Goal: Book appointment/travel/reservation

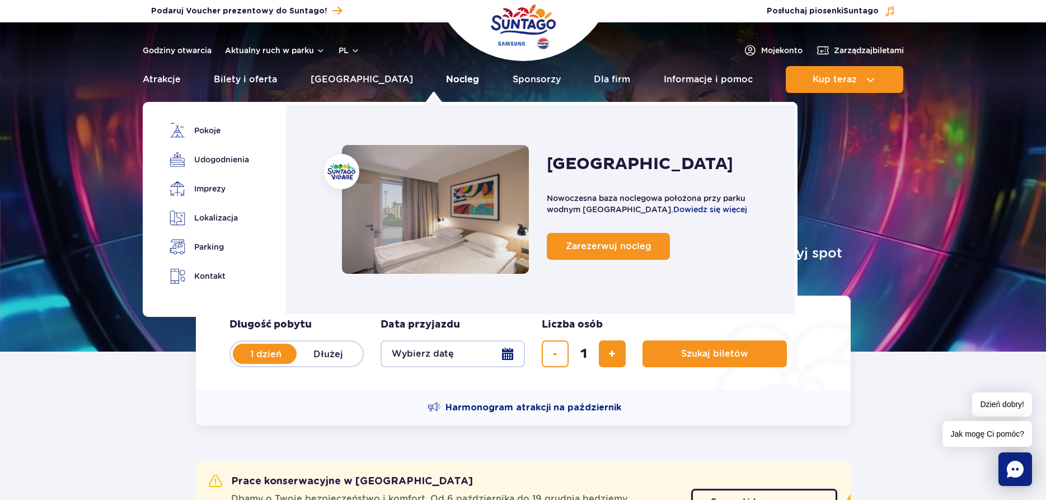
click at [446, 79] on link "Nocleg" at bounding box center [462, 79] width 33 height 27
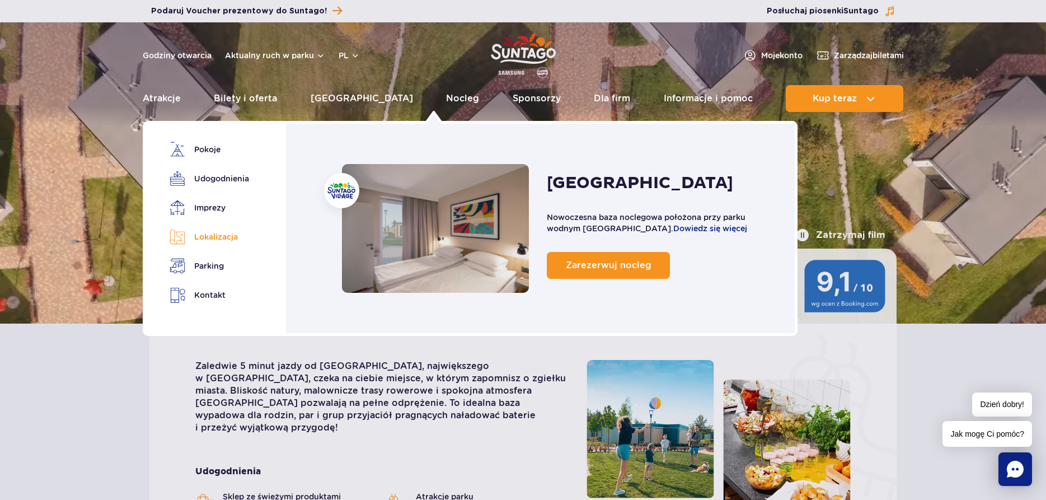
click at [223, 237] on link "Lokalizacja" at bounding box center [208, 237] width 76 height 16
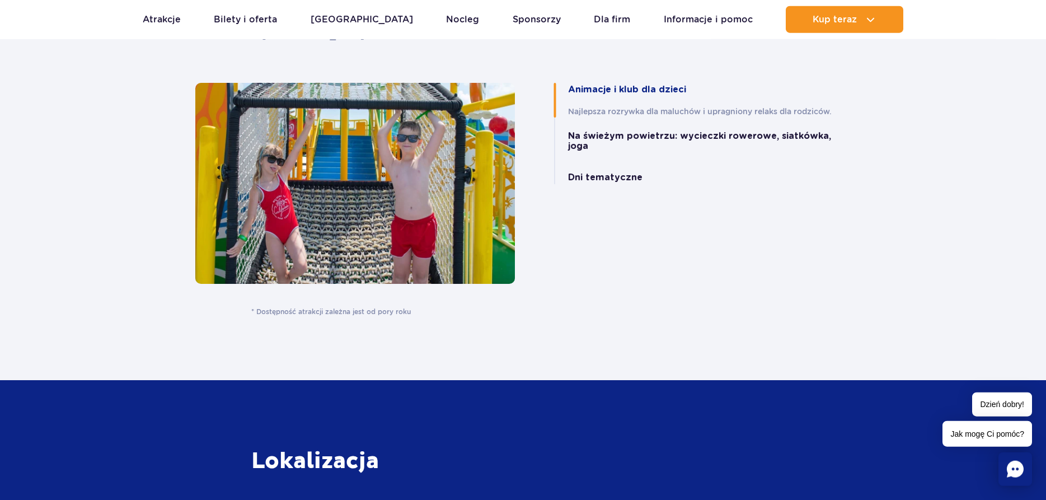
scroll to position [2469, 0]
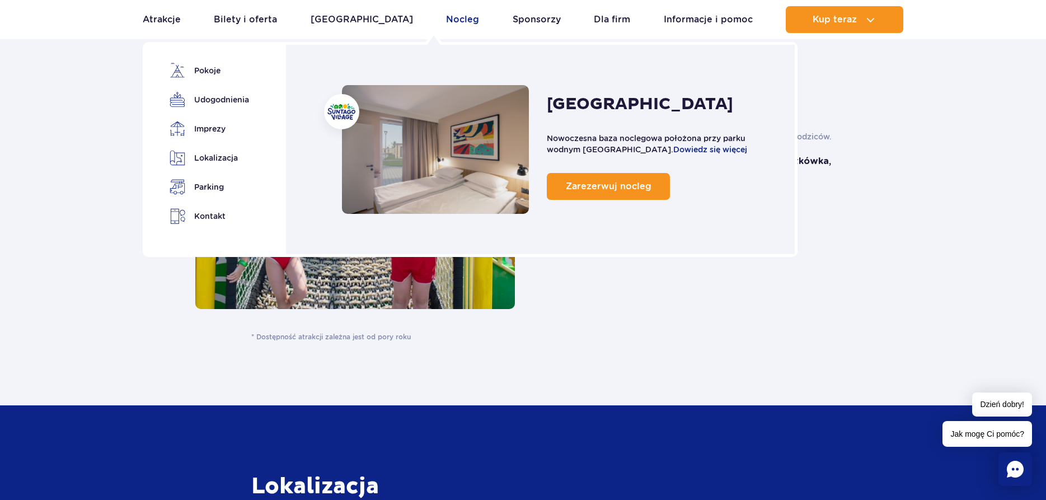
click at [446, 21] on link "Nocleg" at bounding box center [462, 19] width 33 height 27
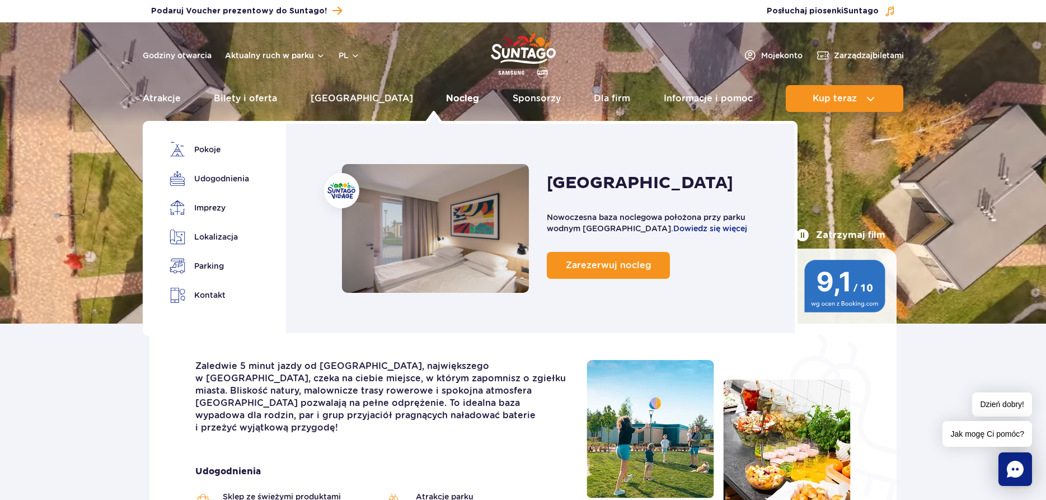
click at [446, 98] on link "Nocleg" at bounding box center [462, 98] width 33 height 27
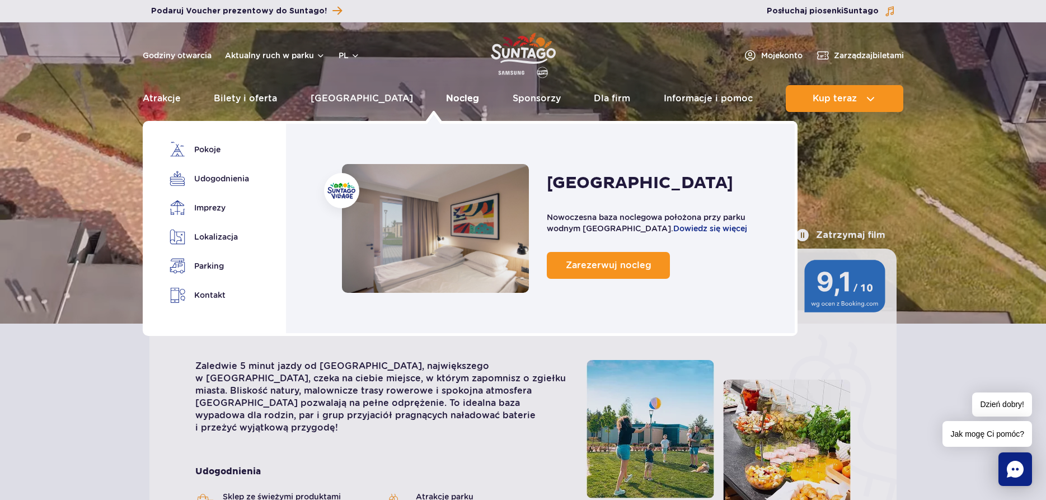
click at [446, 98] on link "Nocleg" at bounding box center [462, 98] width 33 height 27
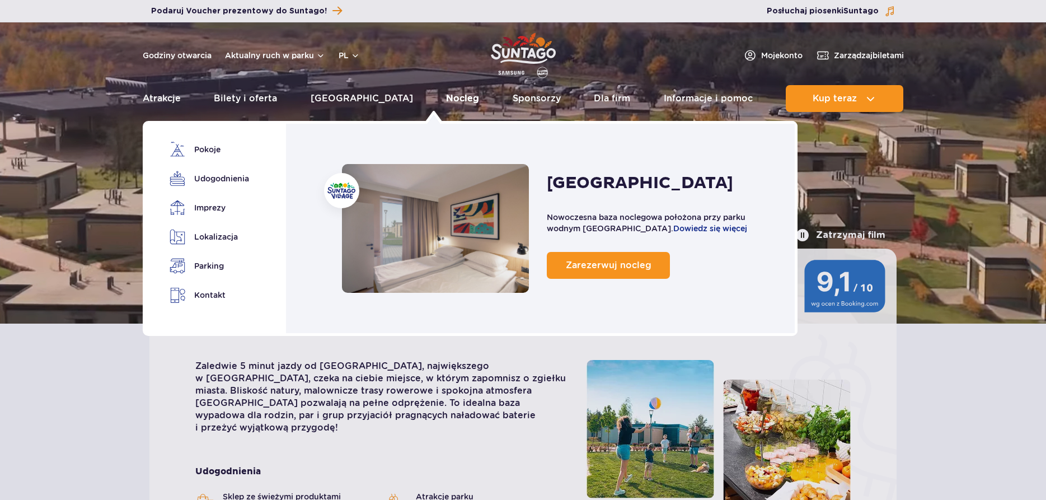
click at [446, 97] on link "Nocleg" at bounding box center [462, 98] width 33 height 27
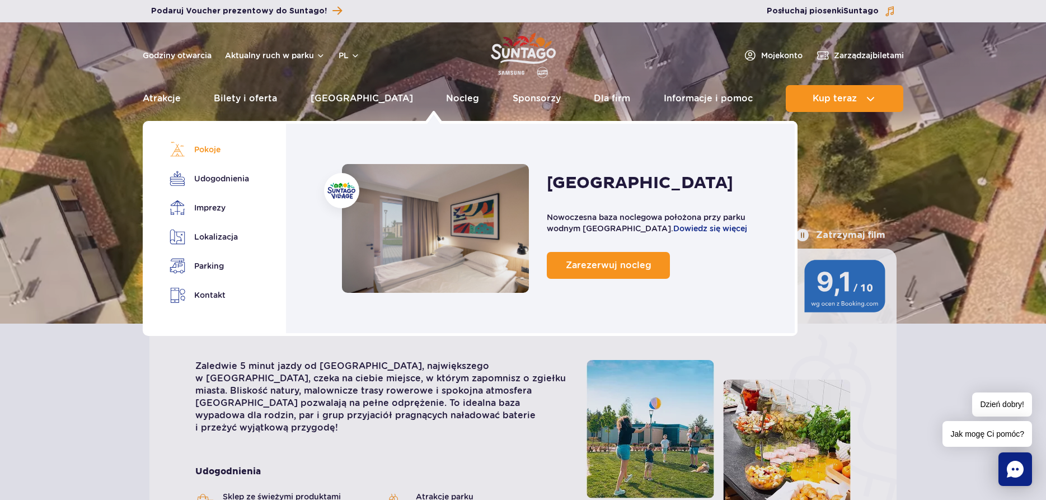
click at [194, 150] on link "Pokoje" at bounding box center [208, 150] width 76 height 16
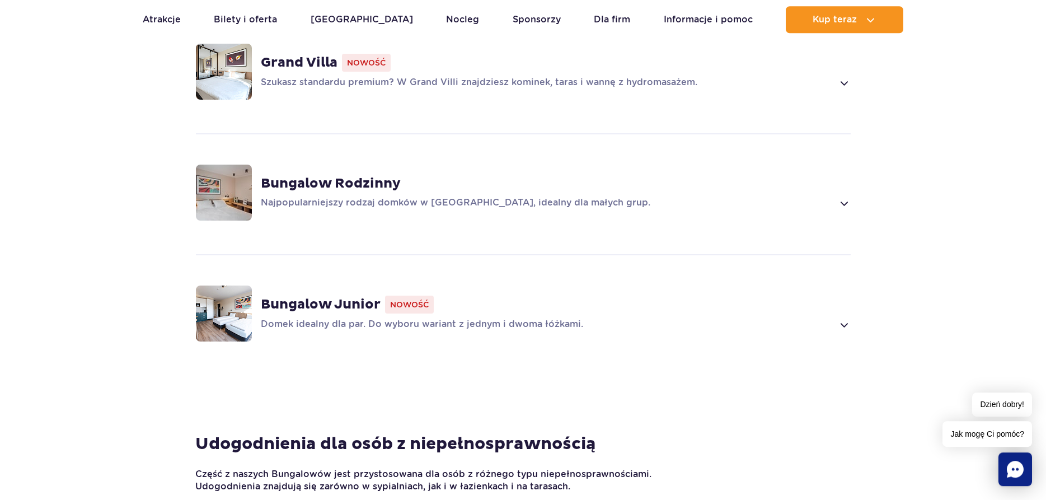
scroll to position [872, 0]
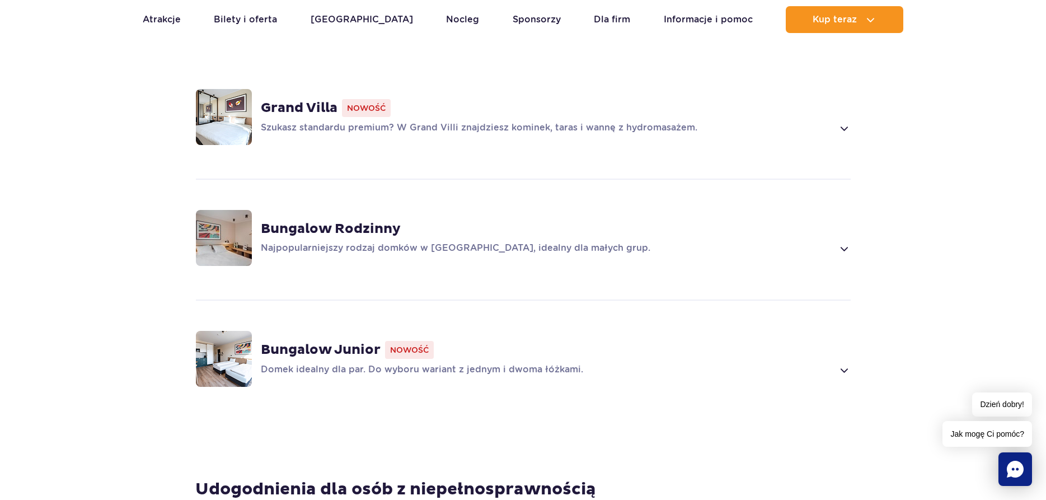
click at [427, 246] on p "Najpopularniejszy rodzaj domków w [GEOGRAPHIC_DATA], idealny dla małych grup." at bounding box center [547, 248] width 572 height 13
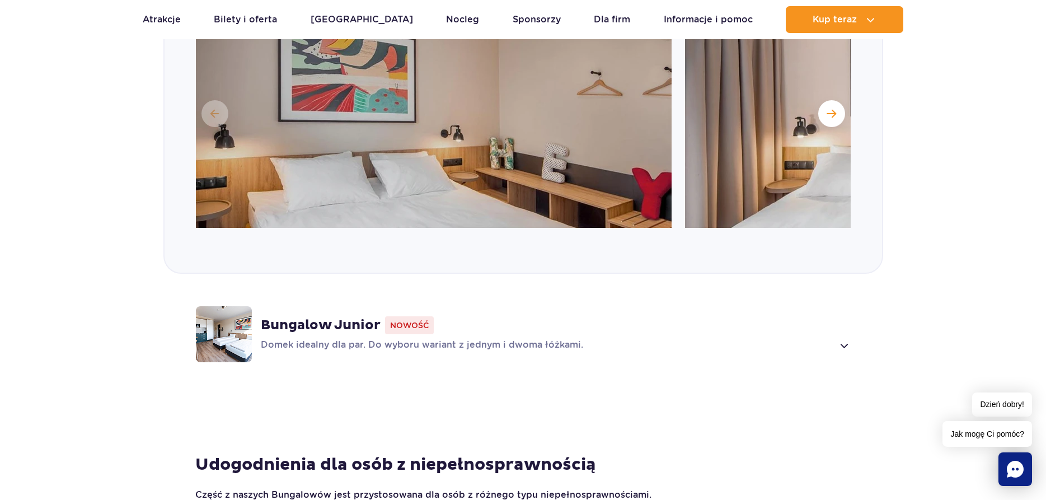
scroll to position [1146, 0]
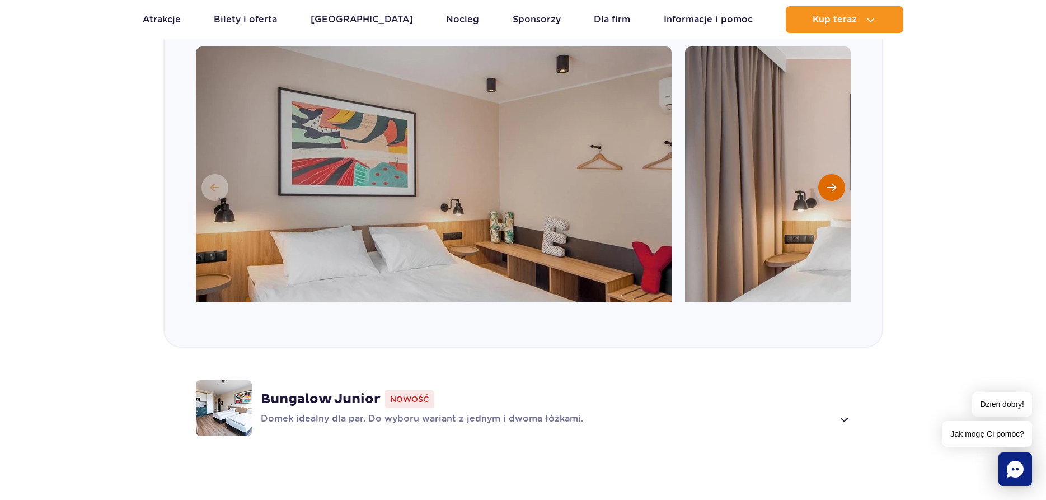
click at [833, 189] on span "Następny slajd" at bounding box center [831, 187] width 10 height 10
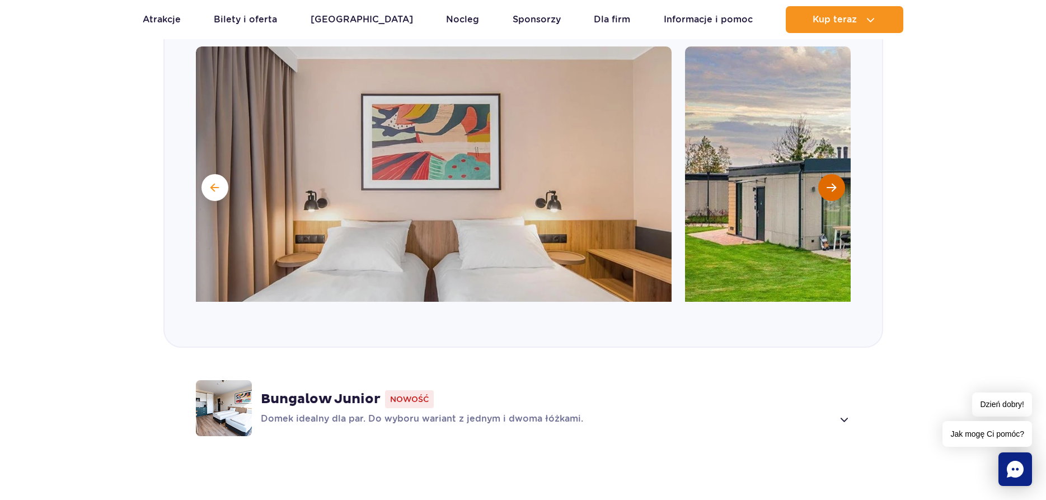
click at [833, 189] on span "Następny slajd" at bounding box center [831, 187] width 10 height 10
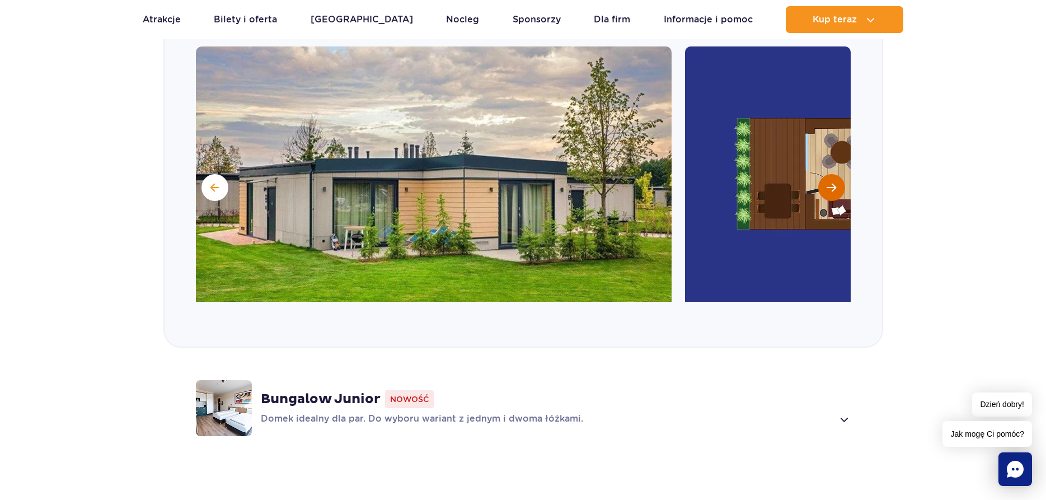
click at [833, 189] on span "Następny slajd" at bounding box center [831, 187] width 10 height 10
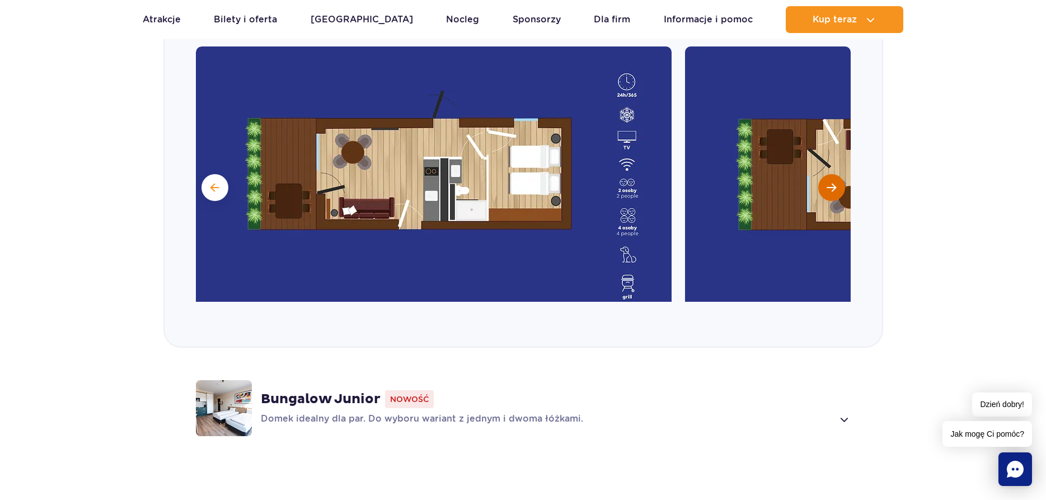
click at [833, 189] on span "Następny slajd" at bounding box center [831, 187] width 10 height 10
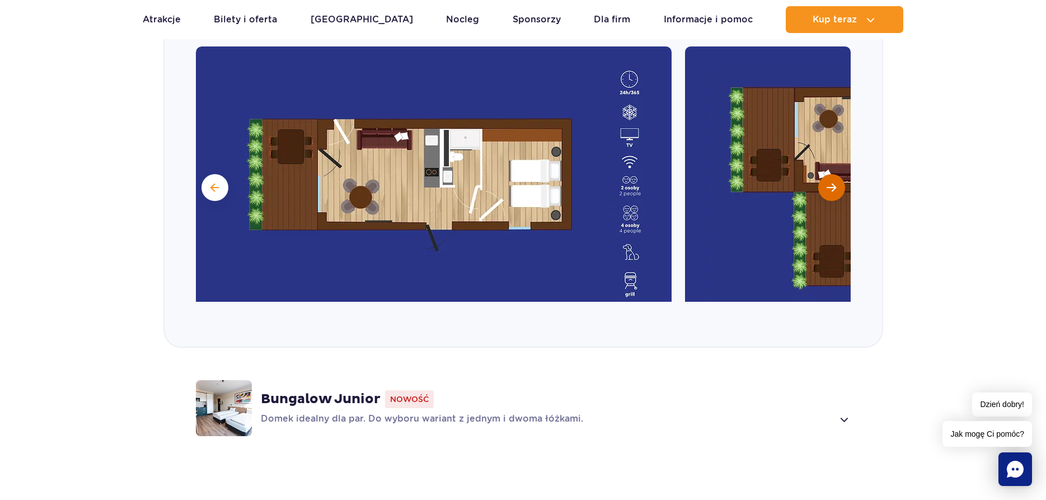
click at [833, 189] on span "Następny slajd" at bounding box center [831, 187] width 10 height 10
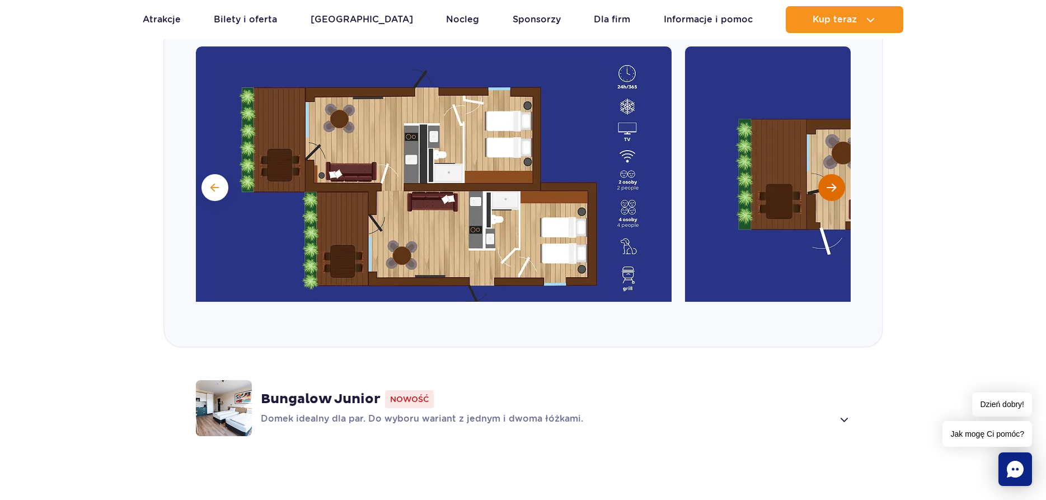
click at [833, 189] on span "Następny slajd" at bounding box center [831, 187] width 10 height 10
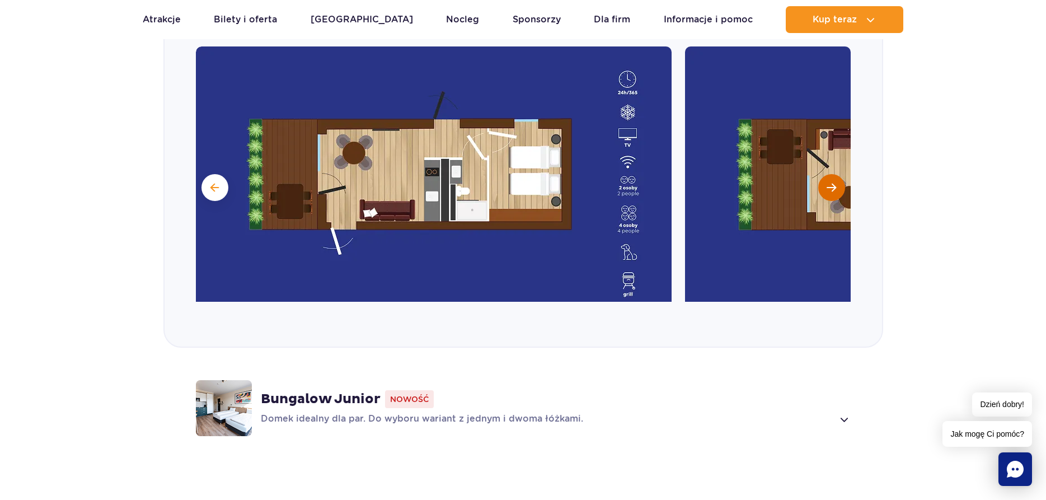
click at [833, 189] on span "Następny slajd" at bounding box center [831, 187] width 10 height 10
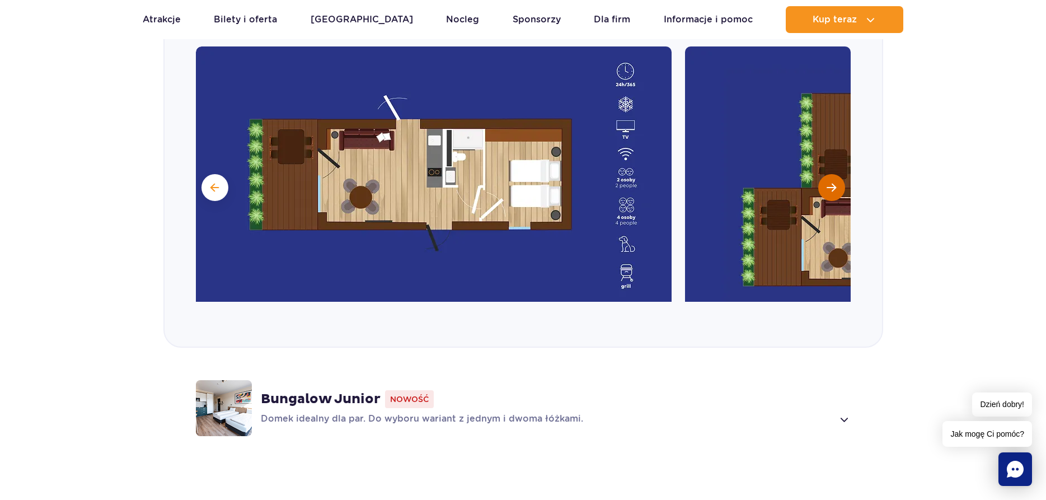
click at [833, 189] on span "Następny slajd" at bounding box center [831, 187] width 10 height 10
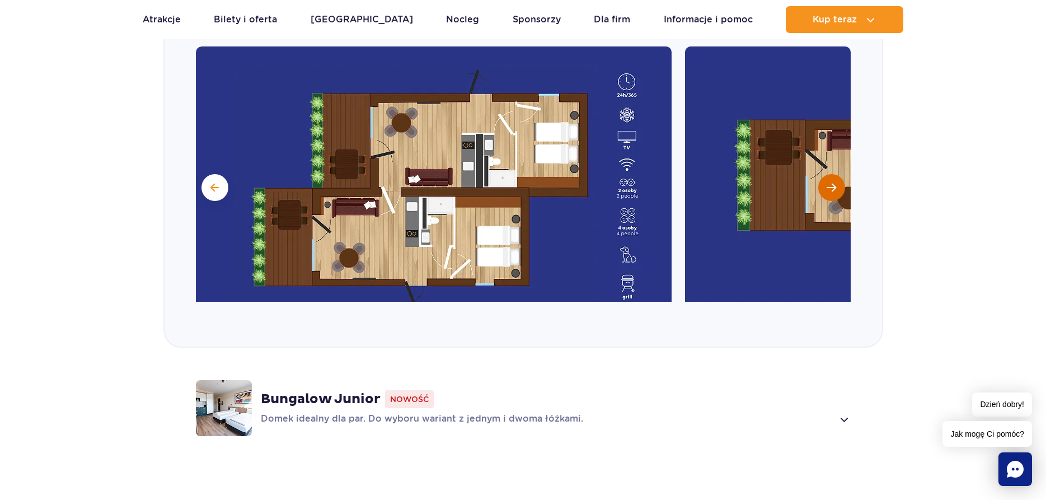
click at [833, 189] on span "Następny slajd" at bounding box center [831, 187] width 10 height 10
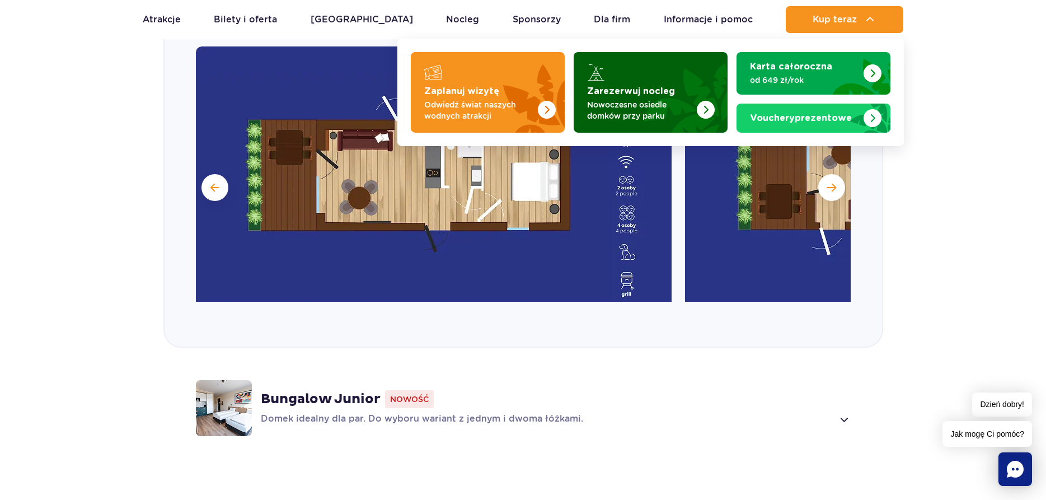
click at [706, 110] on img "Zarezerwuj nocleg" at bounding box center [706, 110] width 18 height 18
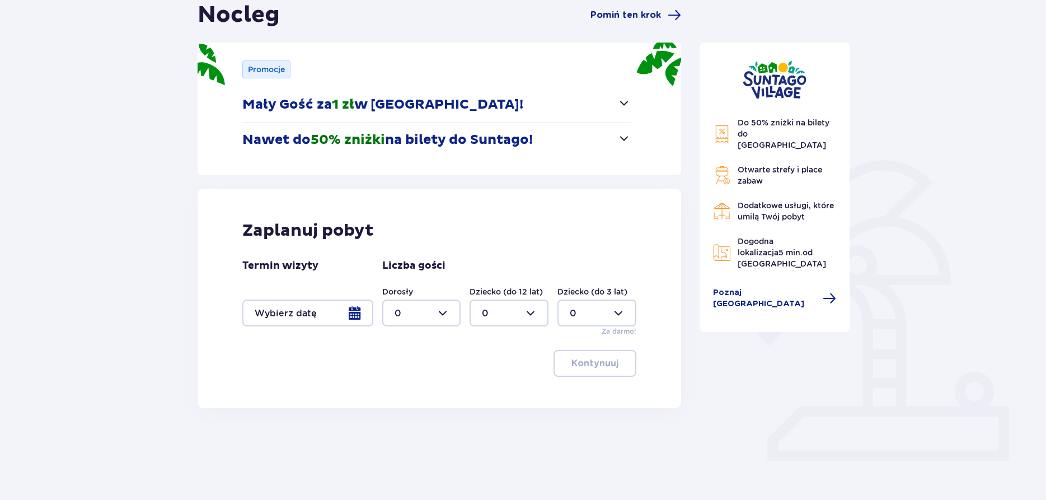
scroll to position [122, 0]
